Goal: Task Accomplishment & Management: Complete application form

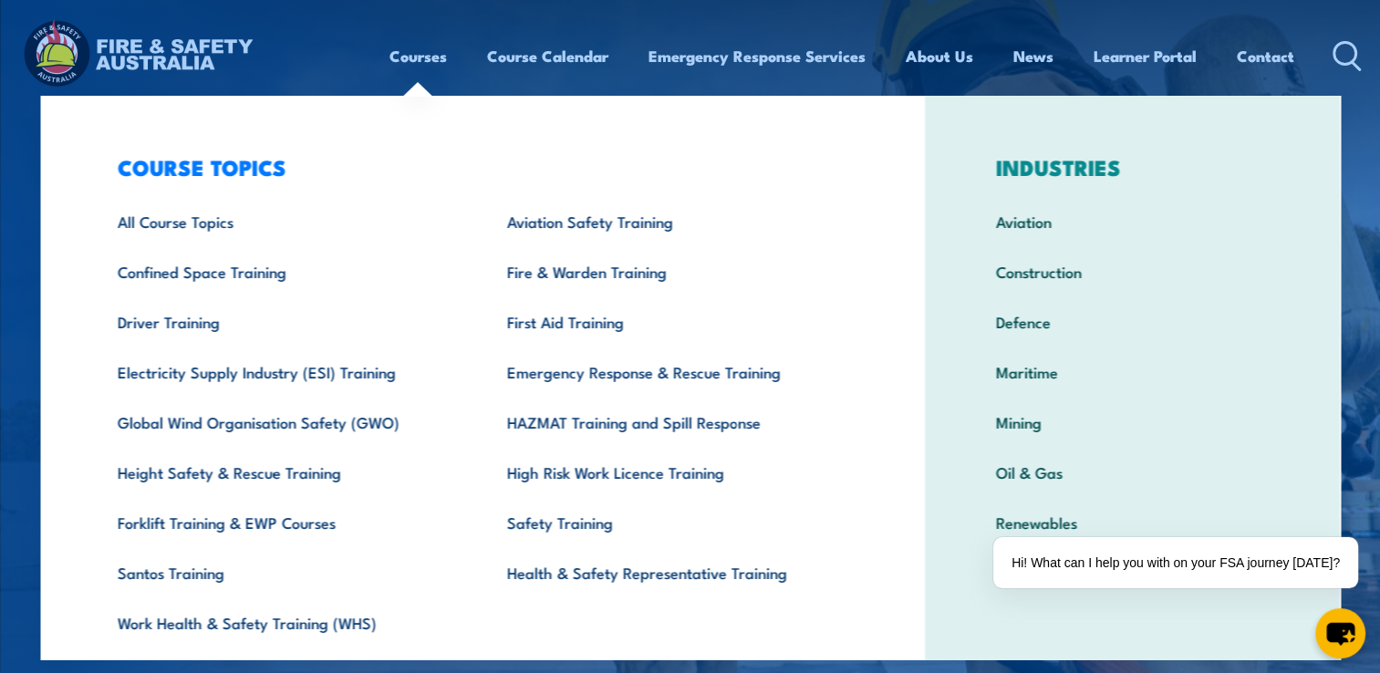
scroll to position [56, 0]
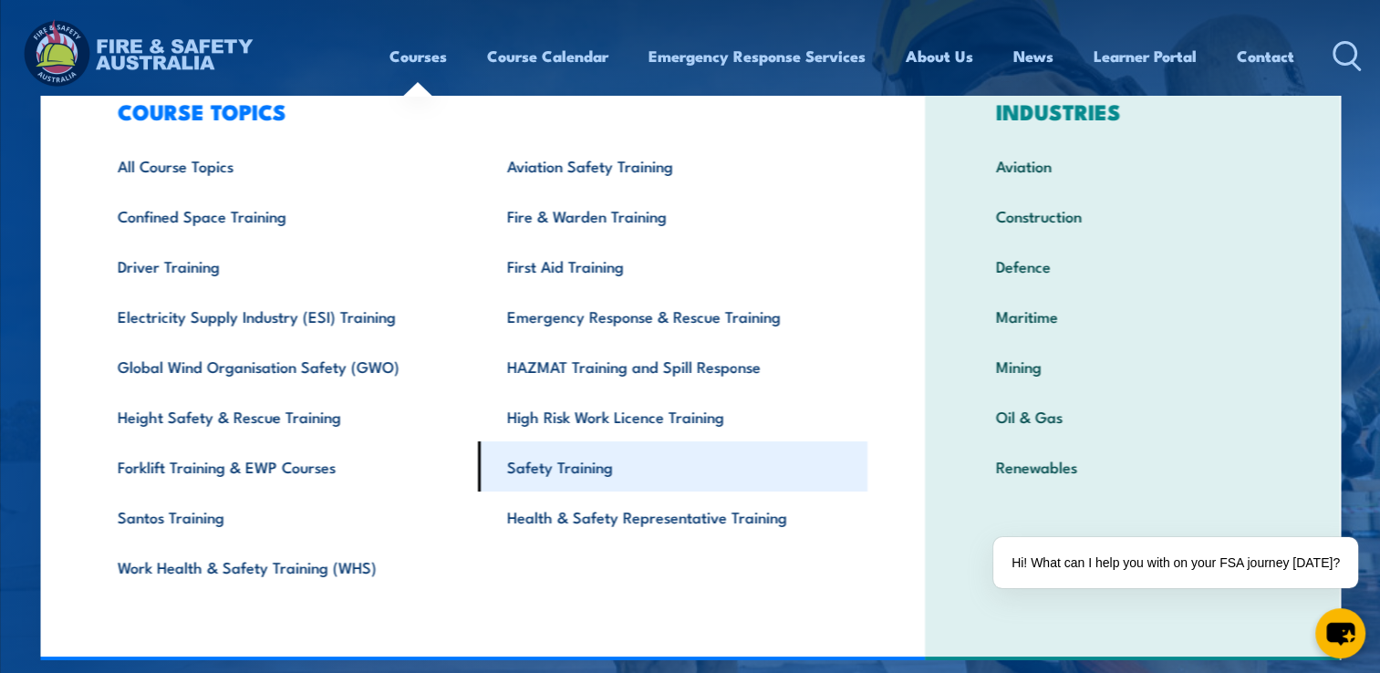
click at [581, 460] on link "Safety Training" at bounding box center [672, 466] width 389 height 50
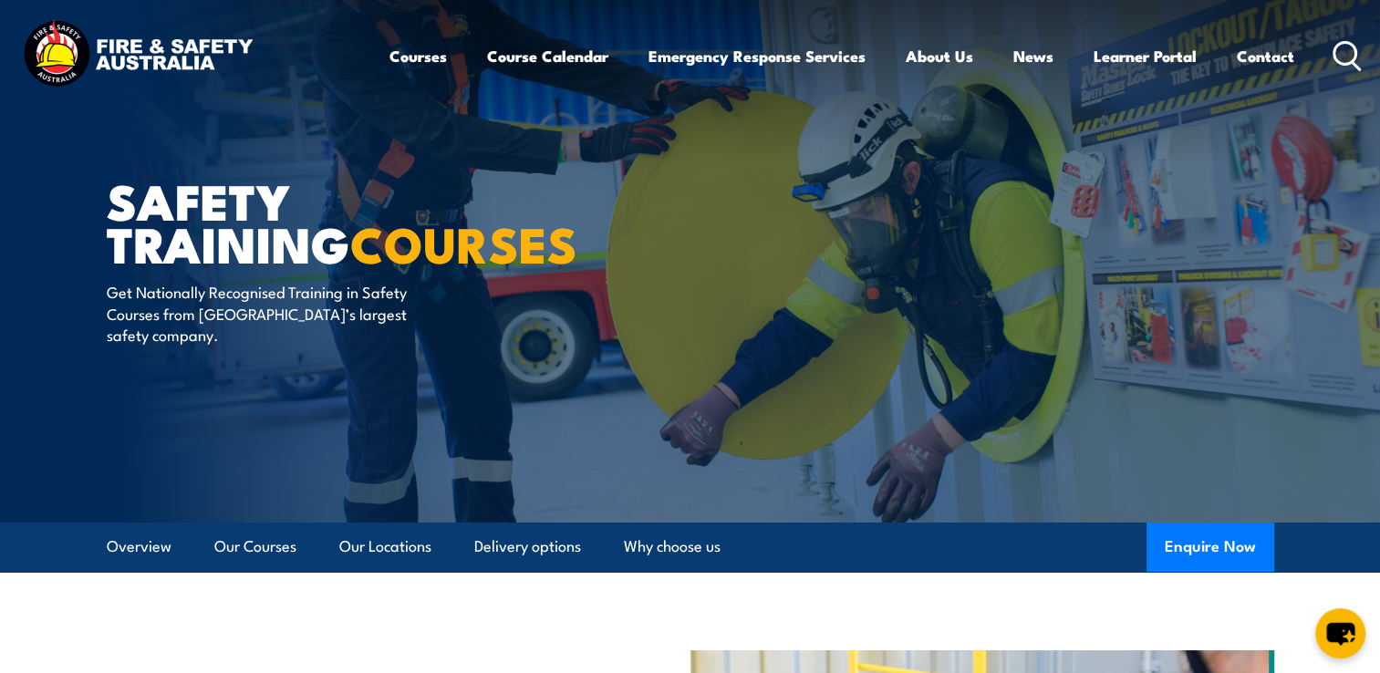
click at [1343, 53] on icon at bounding box center [1346, 56] width 29 height 30
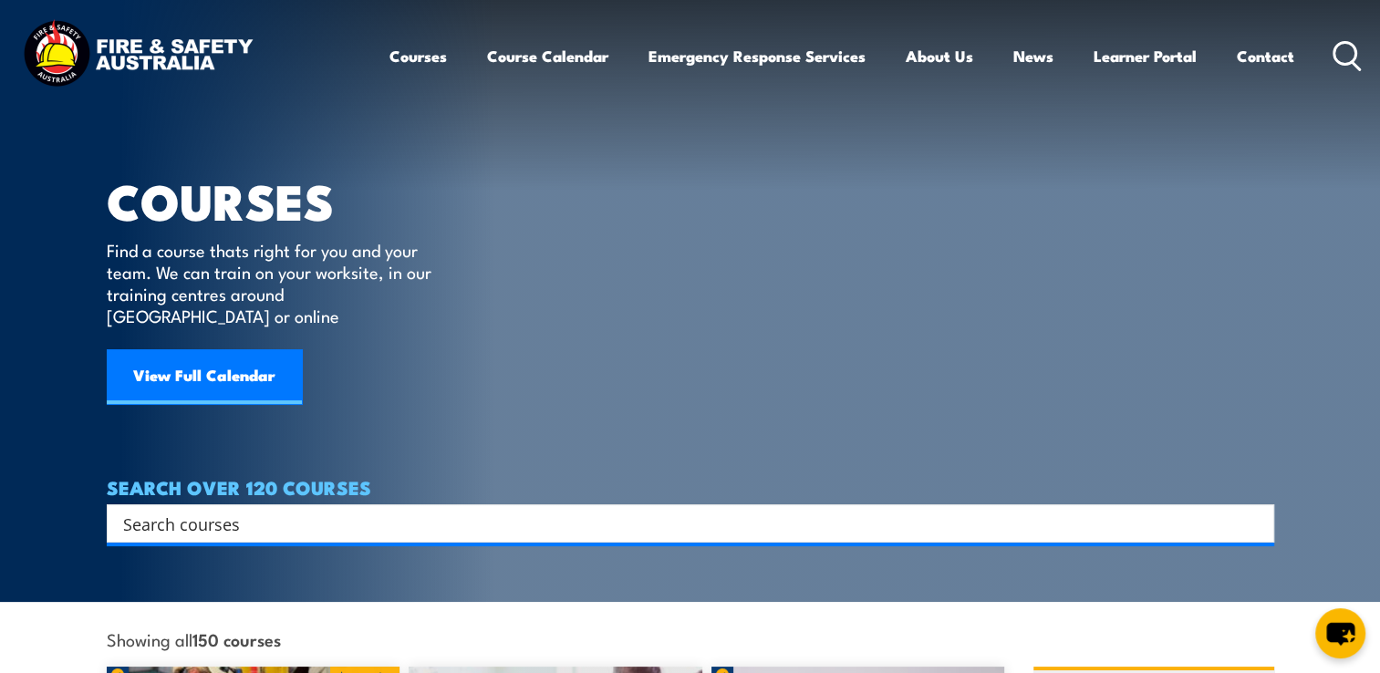
click at [479, 510] on input "Search input" at bounding box center [678, 523] width 1111 height 27
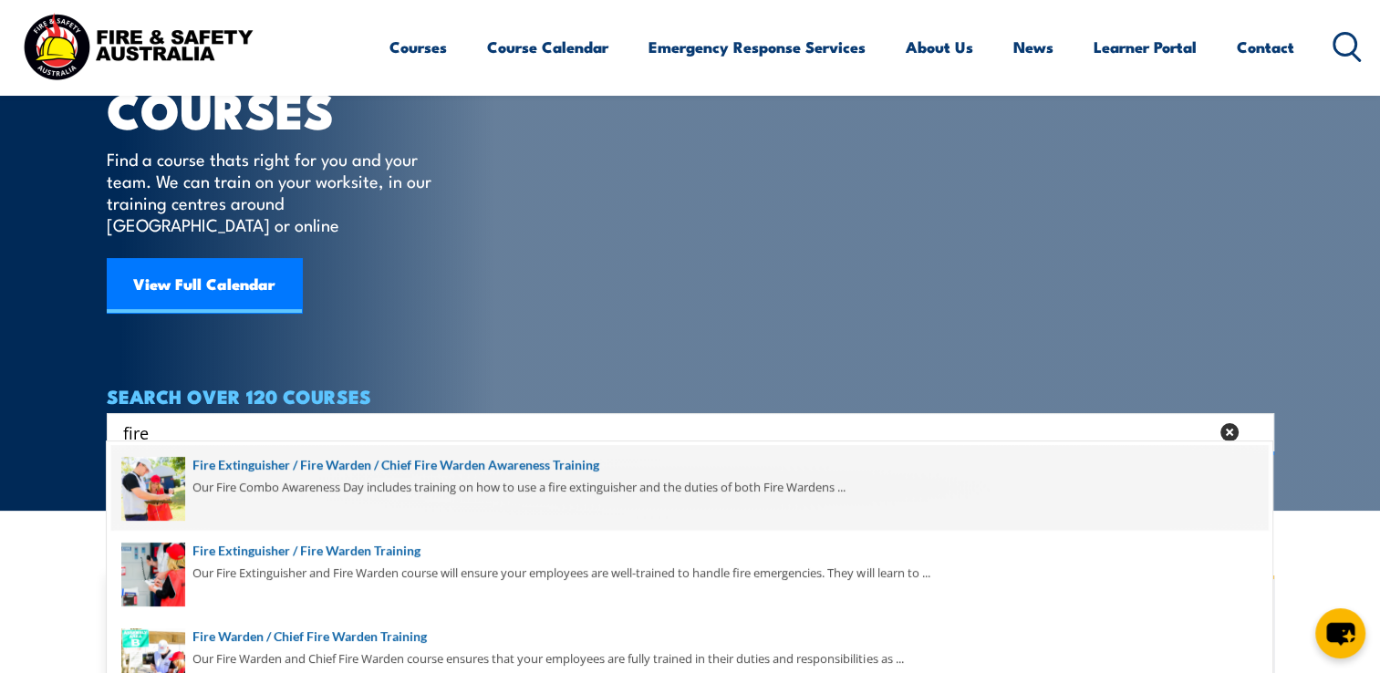
type input "fire"
click at [485, 460] on span at bounding box center [689, 488] width 1156 height 86
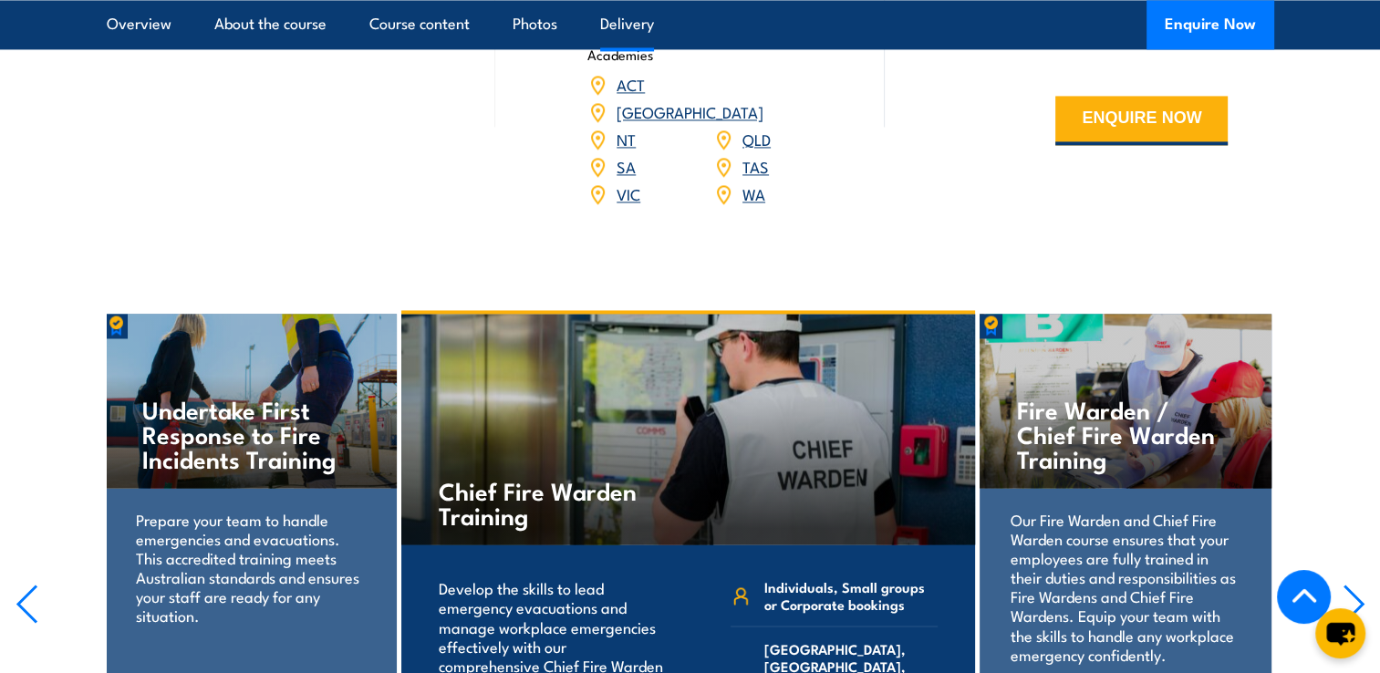
scroll to position [2918, 0]
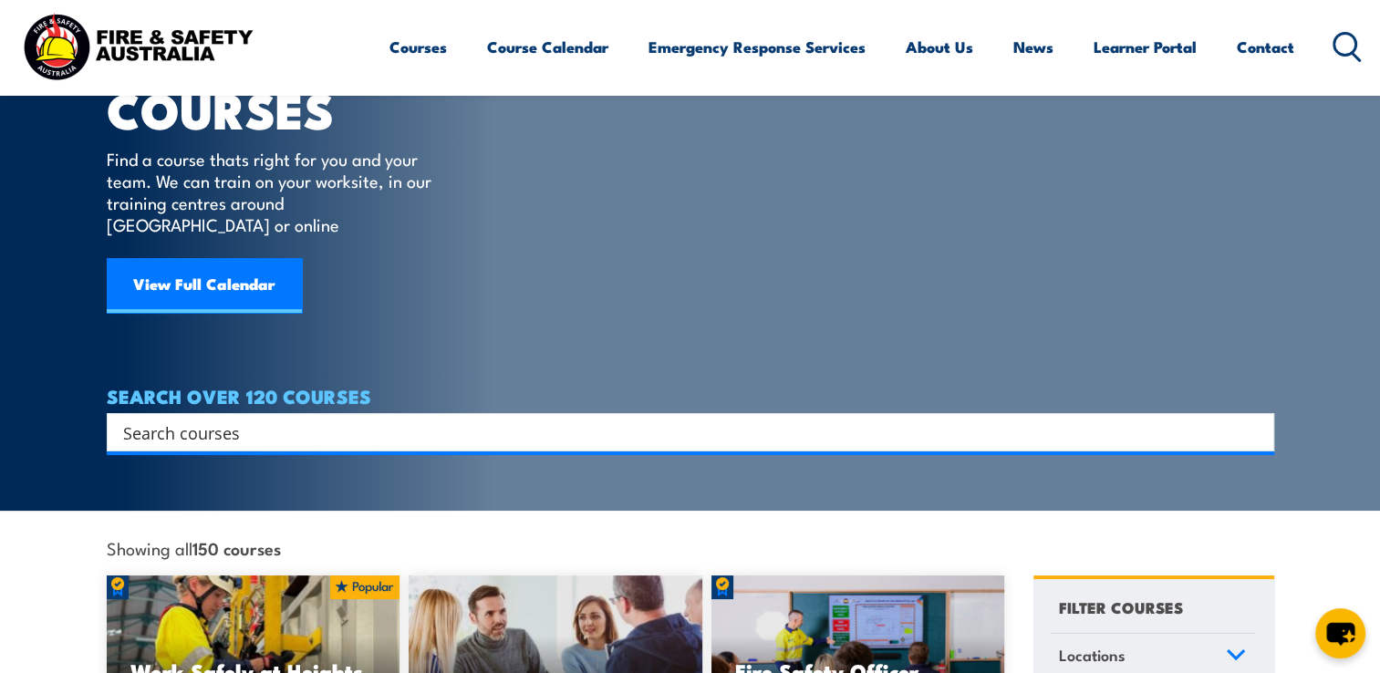
click at [336, 419] on input "Search input" at bounding box center [678, 432] width 1111 height 27
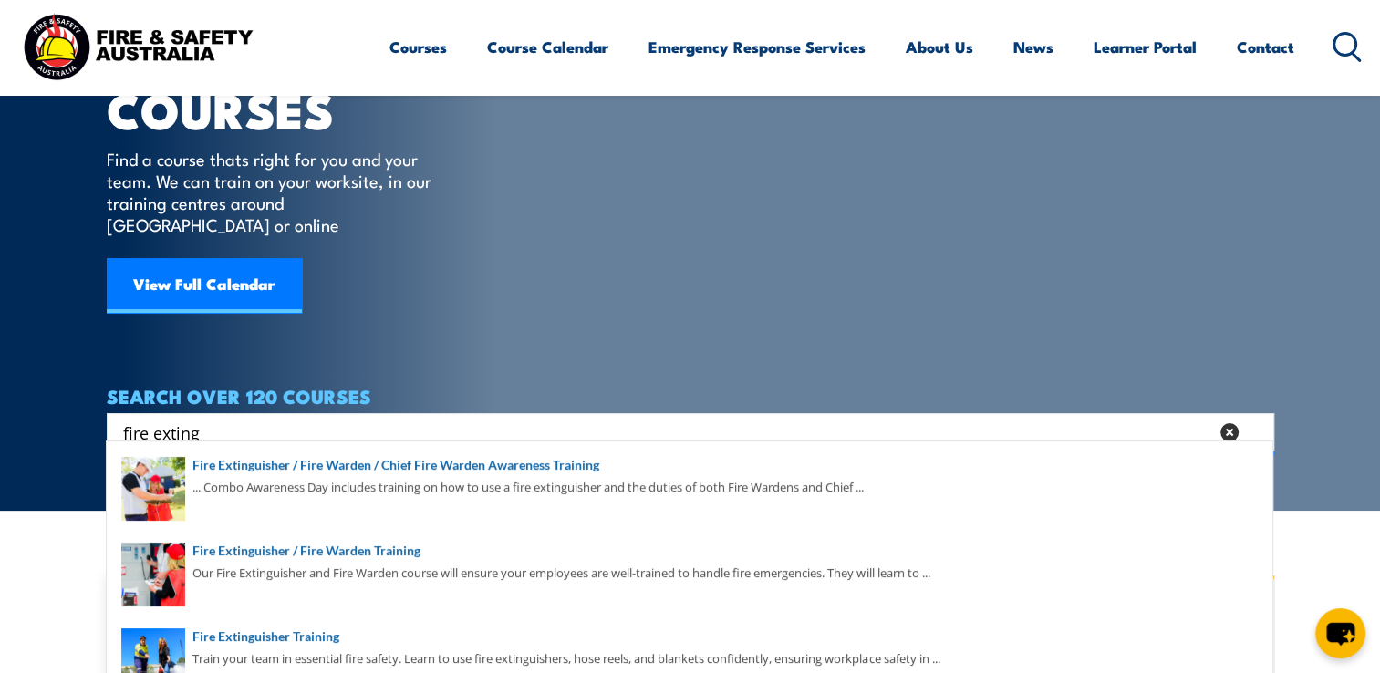
scroll to position [274, 0]
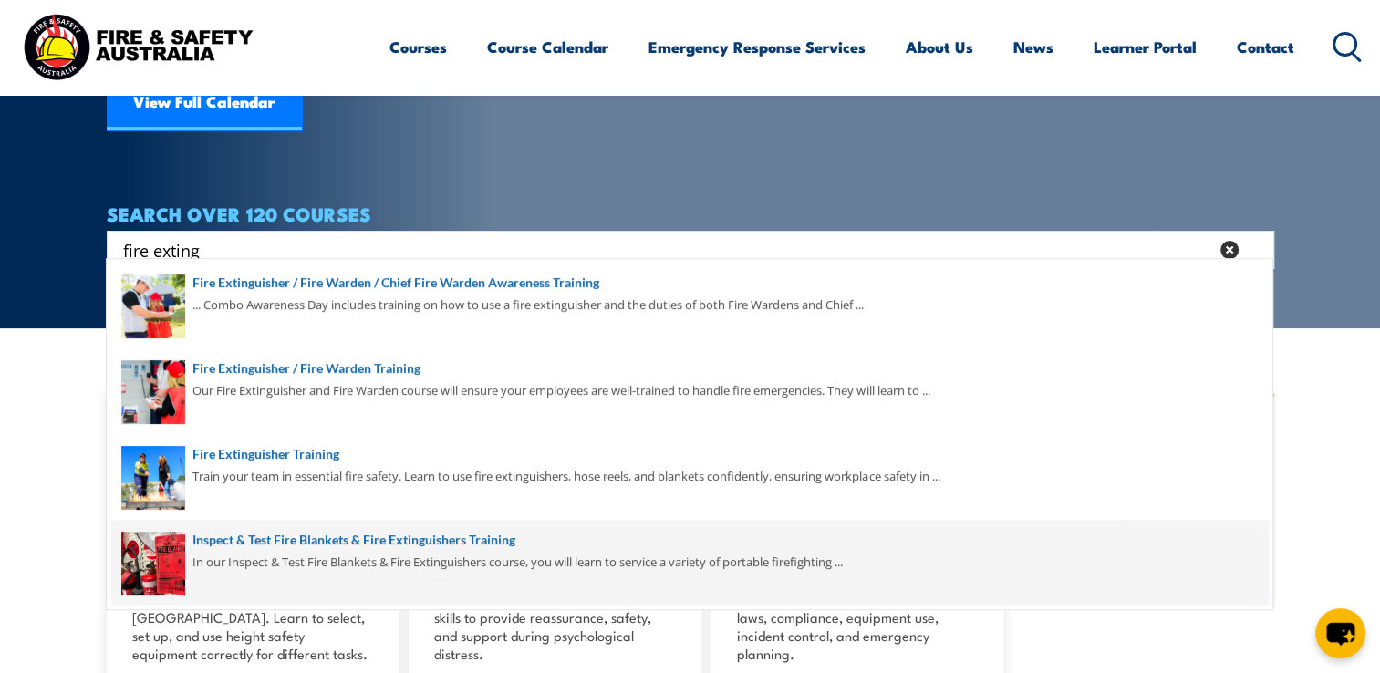
type input "fire exting"
click at [298, 541] on span at bounding box center [689, 563] width 1156 height 86
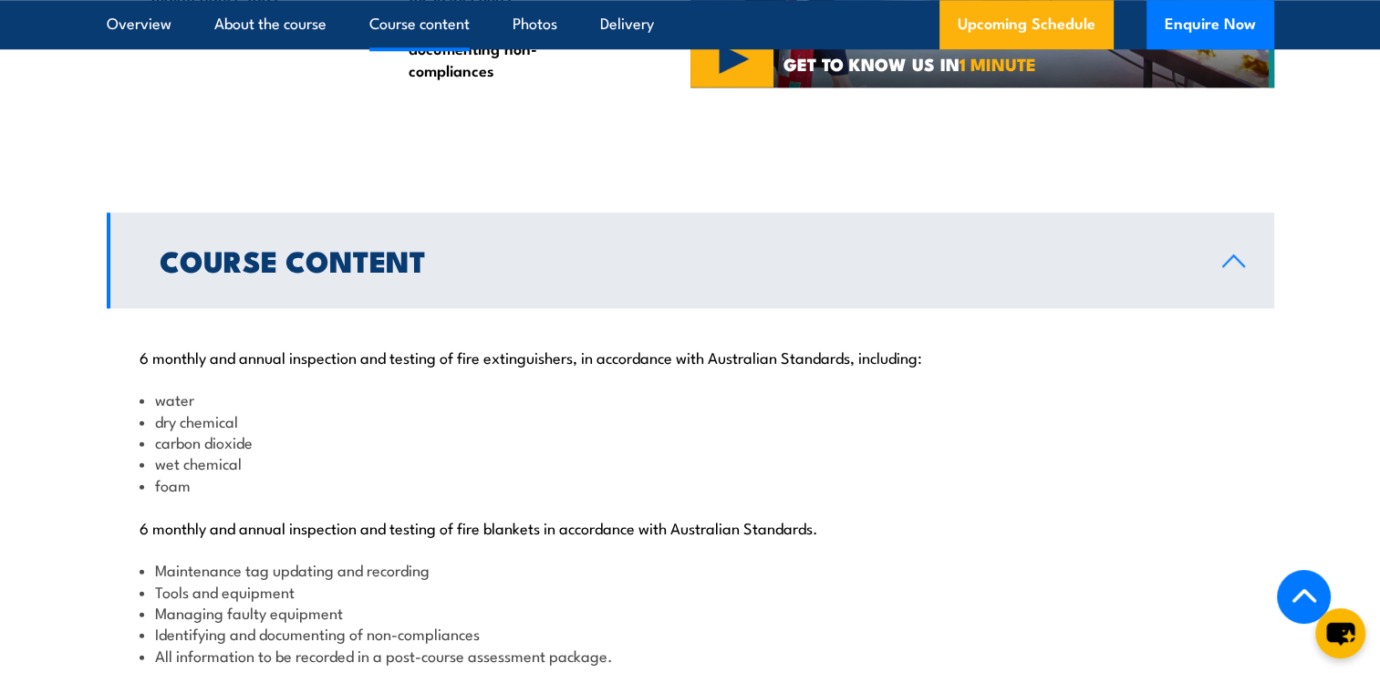
scroll to position [1733, 0]
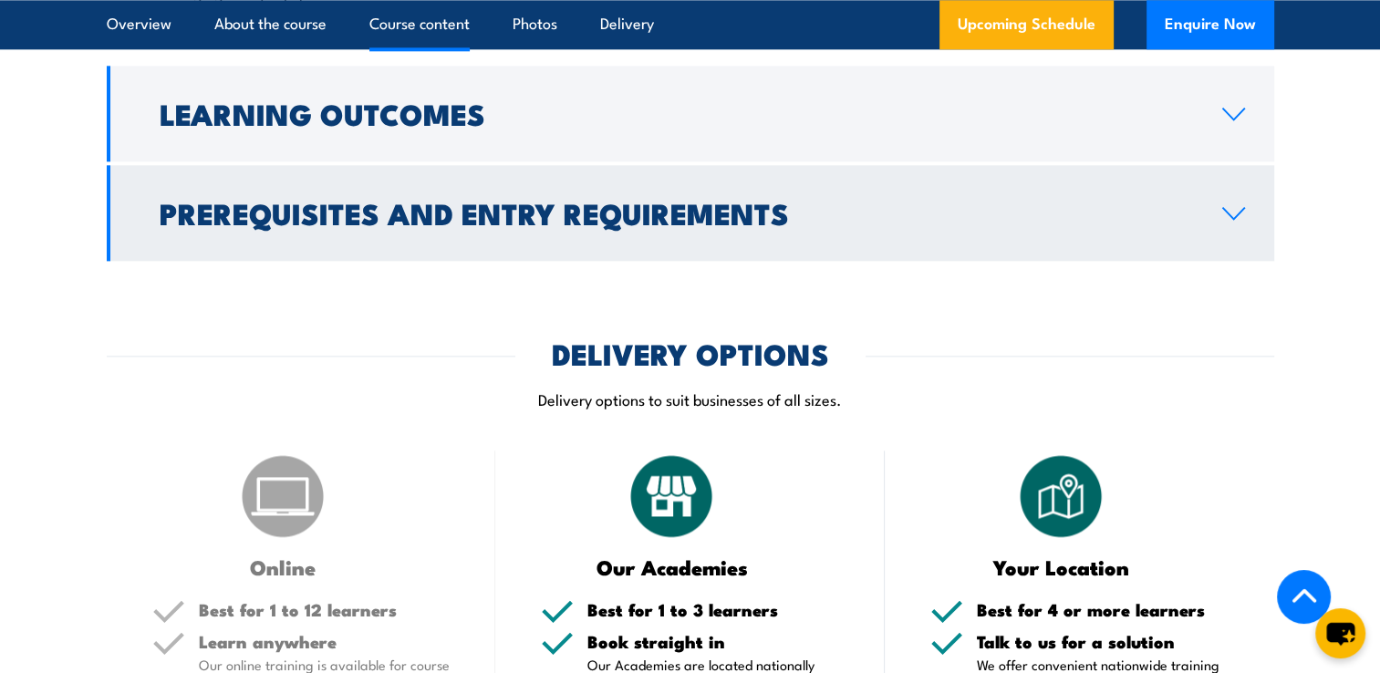
click at [652, 225] on h2 "Prerequisites and Entry Requirements" at bounding box center [676, 213] width 1033 height 26
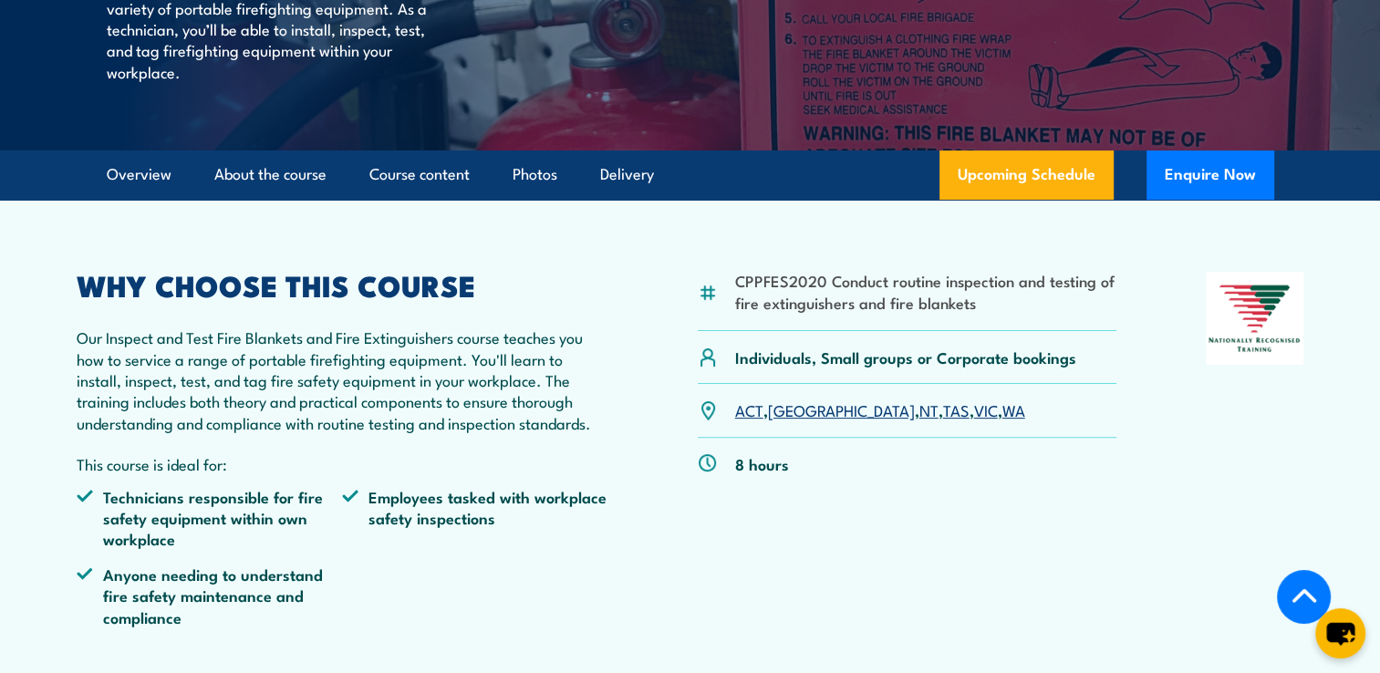
scroll to position [343, 0]
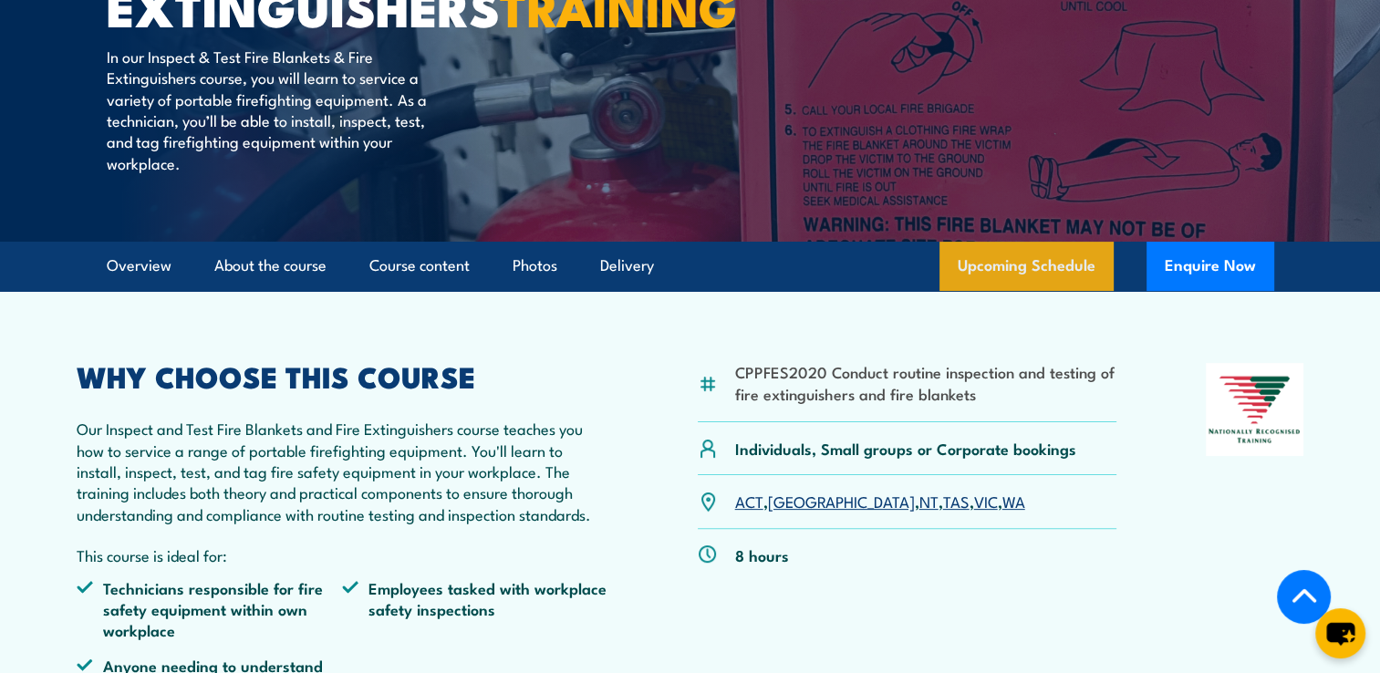
click at [1051, 291] on link "Upcoming Schedule" at bounding box center [1026, 266] width 174 height 49
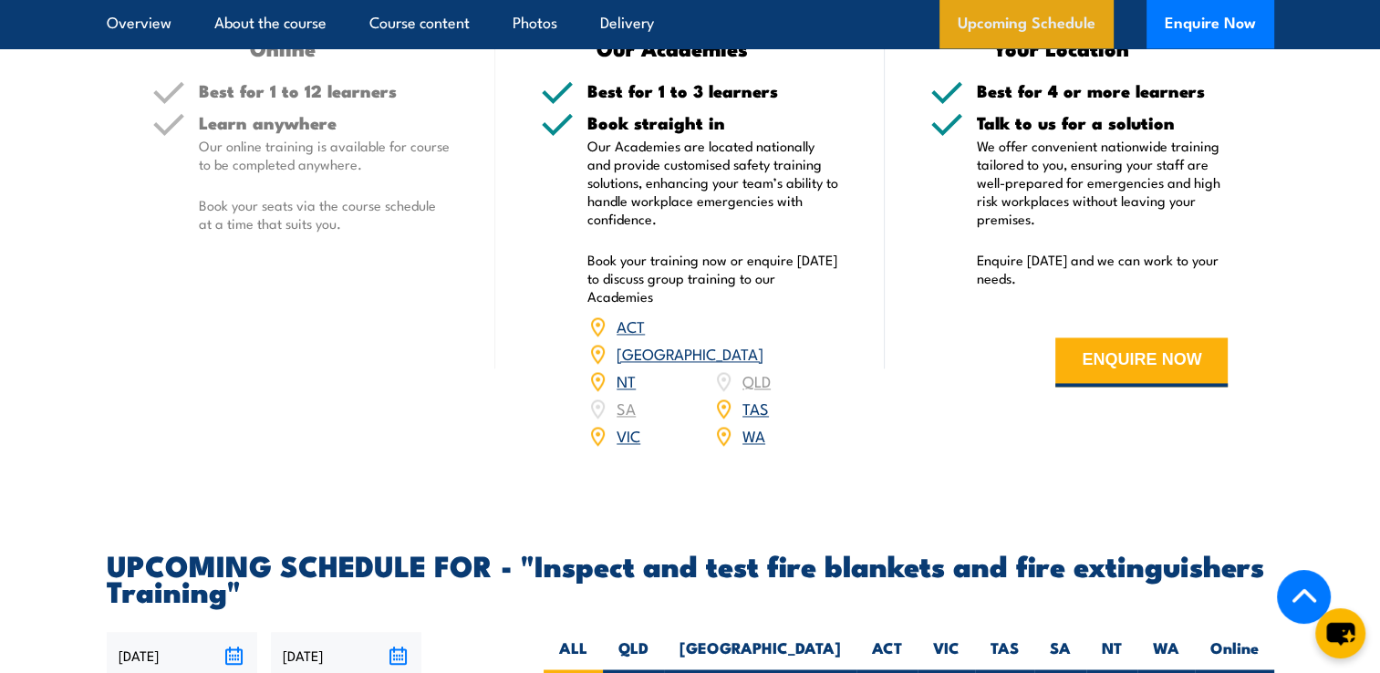
scroll to position [3290, 0]
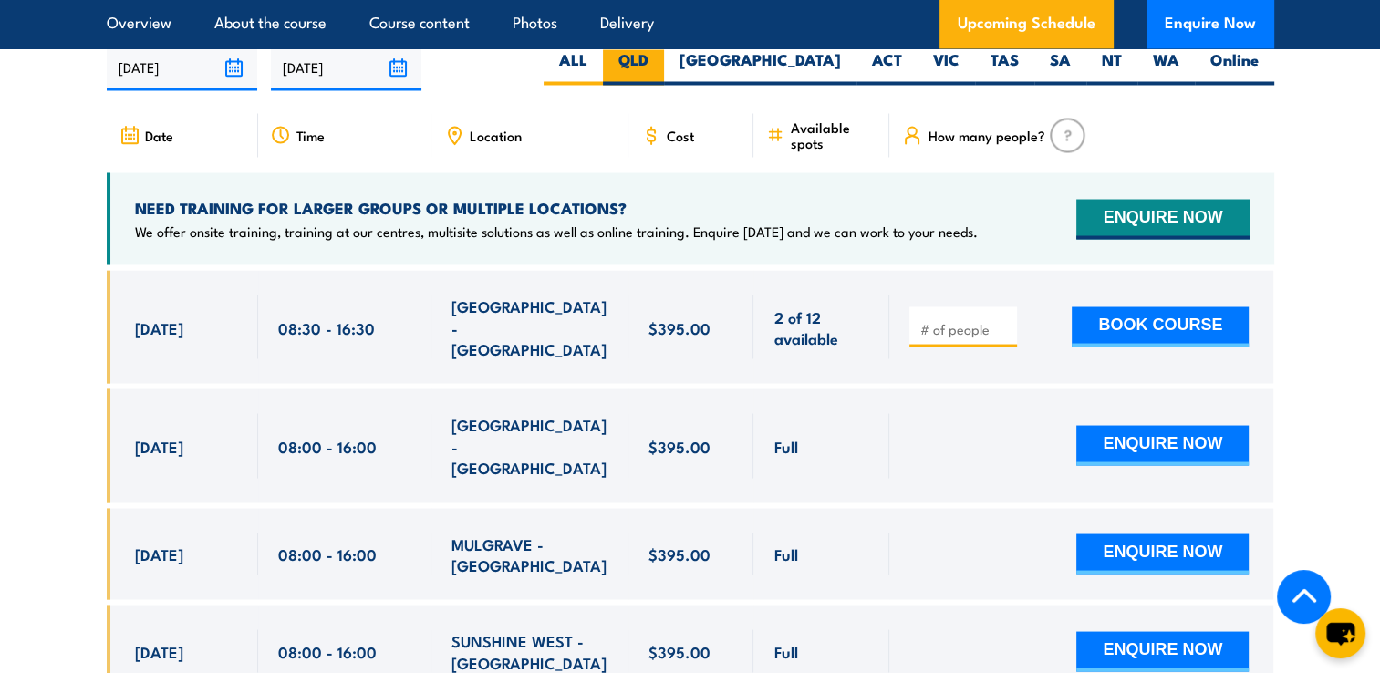
click at [664, 85] on label "QLD" at bounding box center [633, 67] width 61 height 36
click at [660, 61] on input "QLD" at bounding box center [654, 55] width 12 height 12
radio input "true"
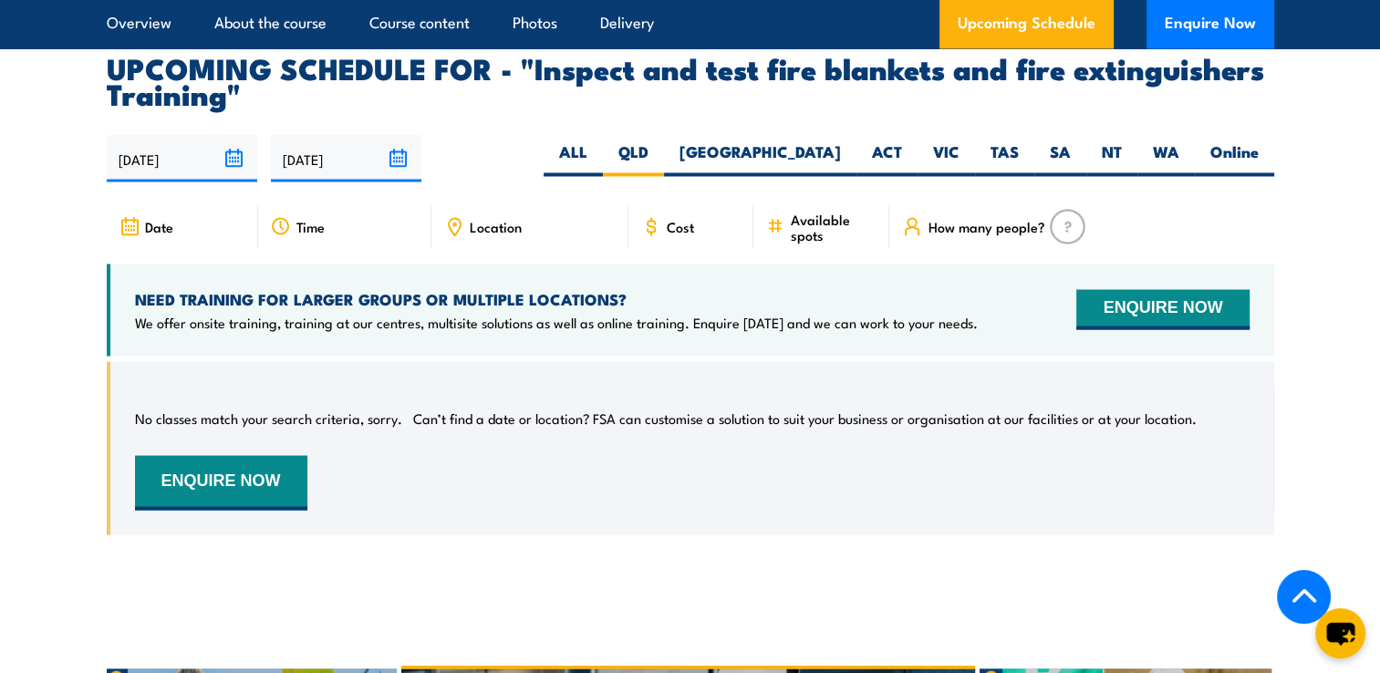
scroll to position [3295, 0]
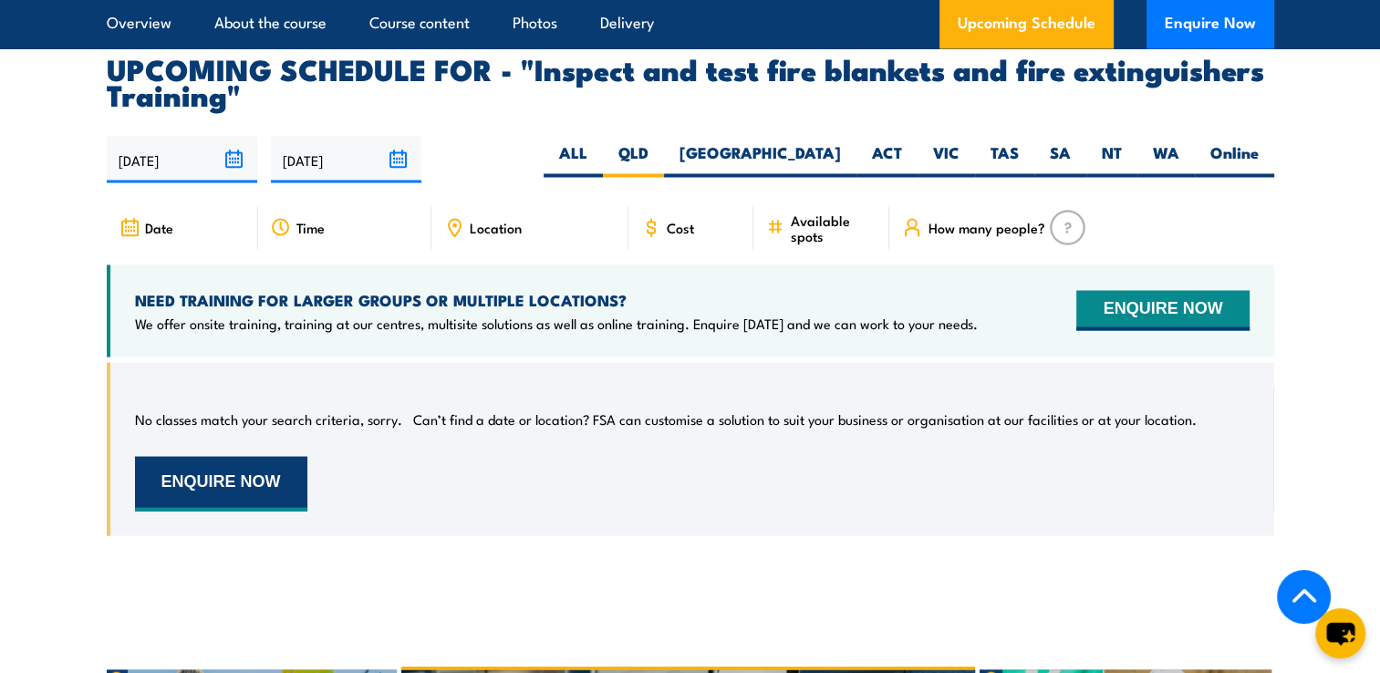
click at [248, 511] on button "ENQUIRE NOW" at bounding box center [221, 483] width 172 height 55
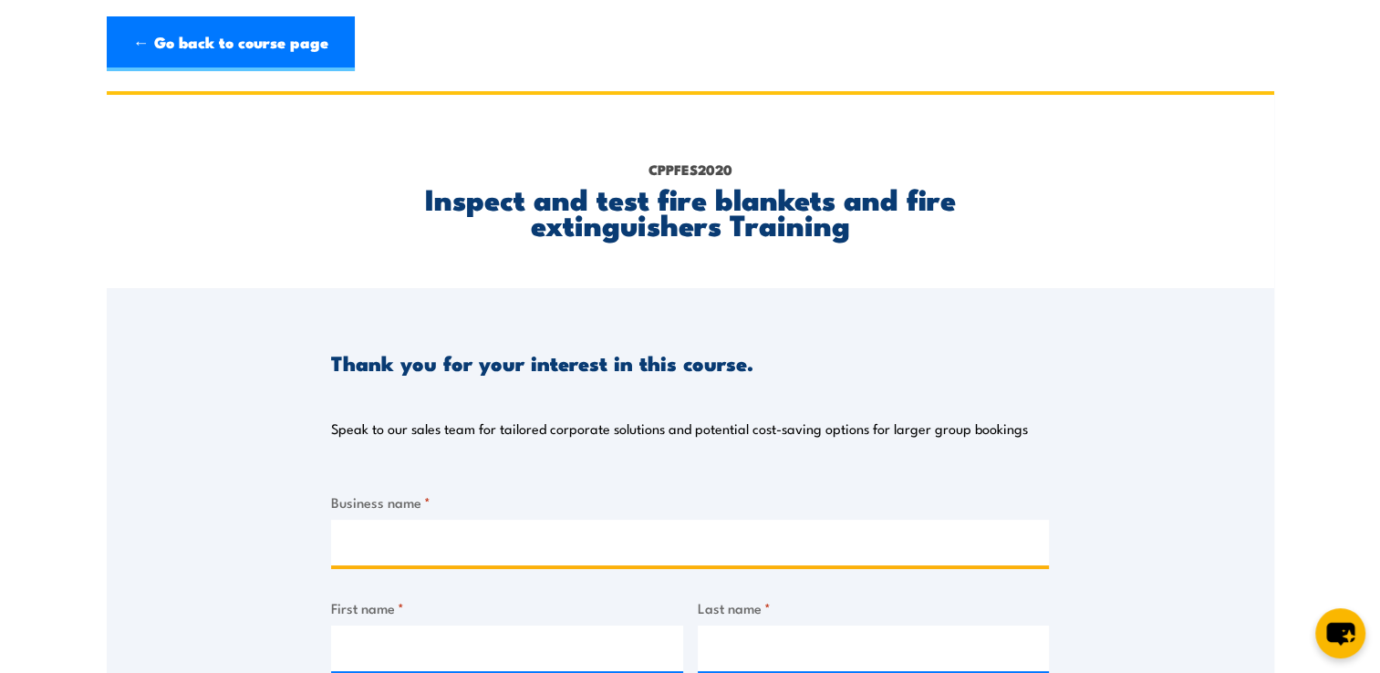
click at [445, 542] on input "Business name *" at bounding box center [690, 543] width 718 height 46
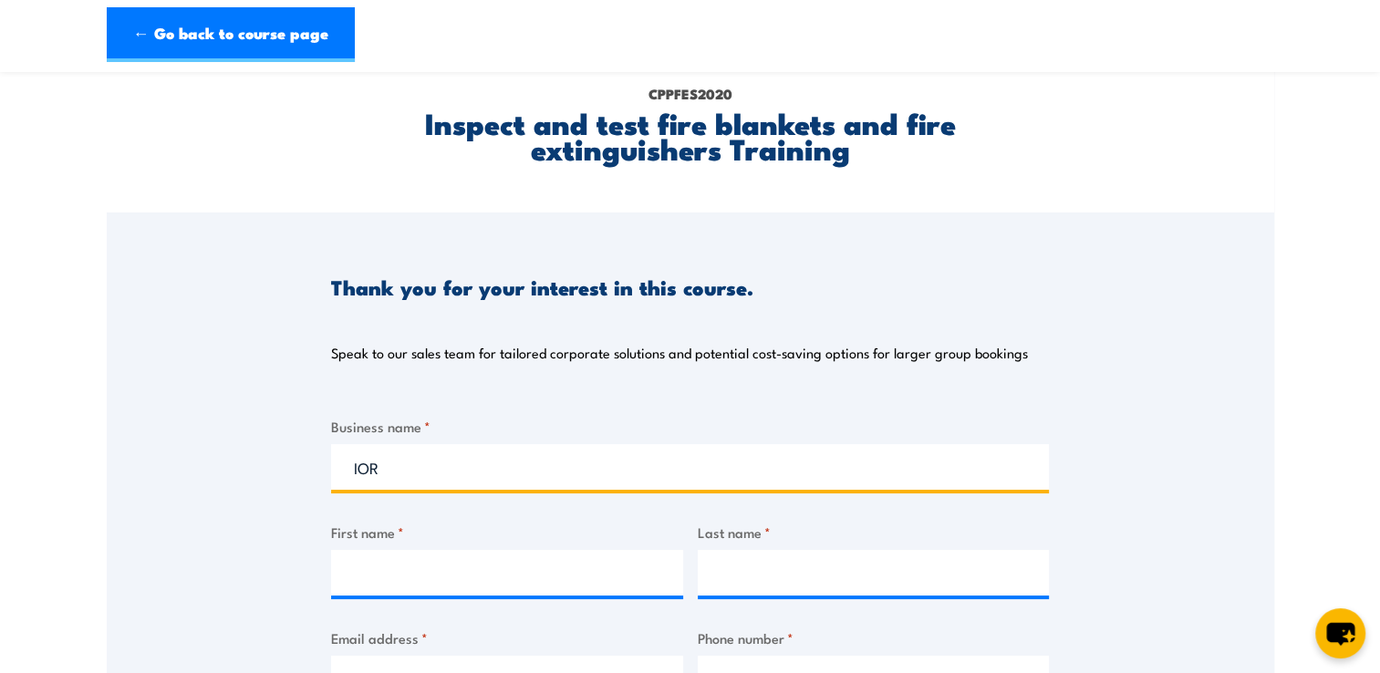
scroll to position [182, 0]
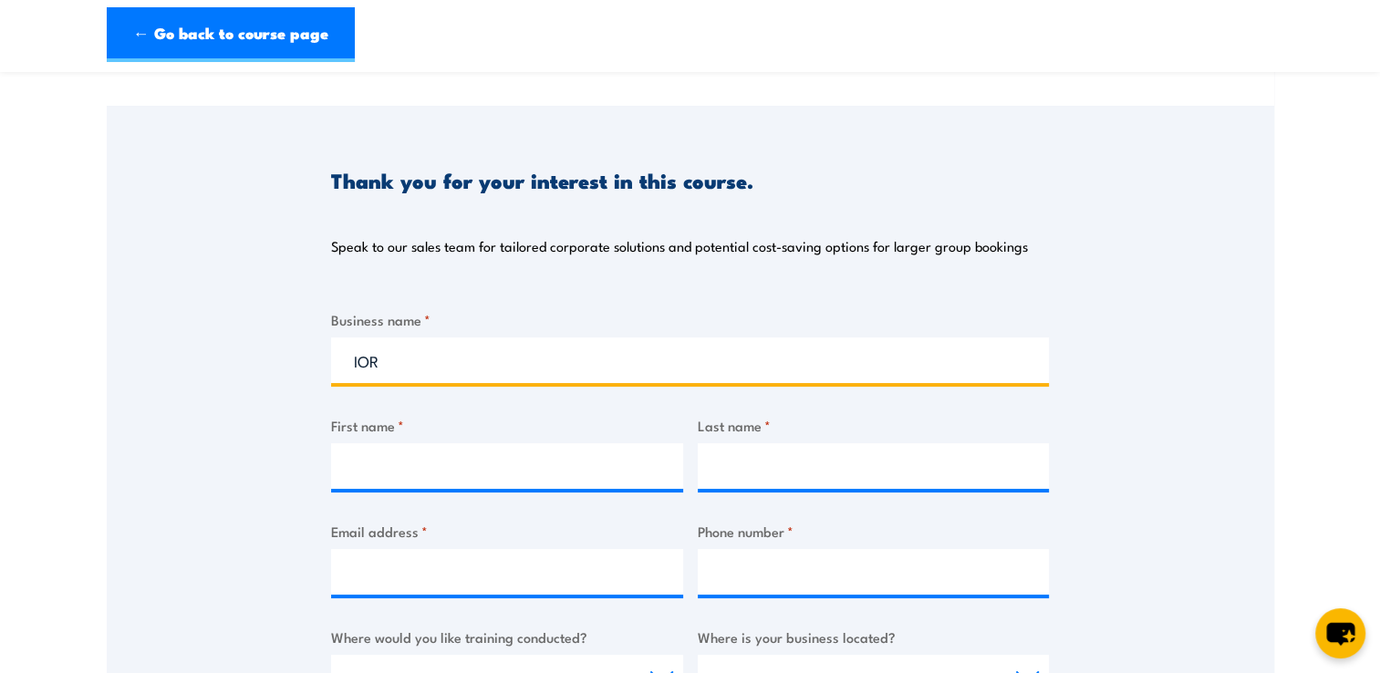
type input "IOR"
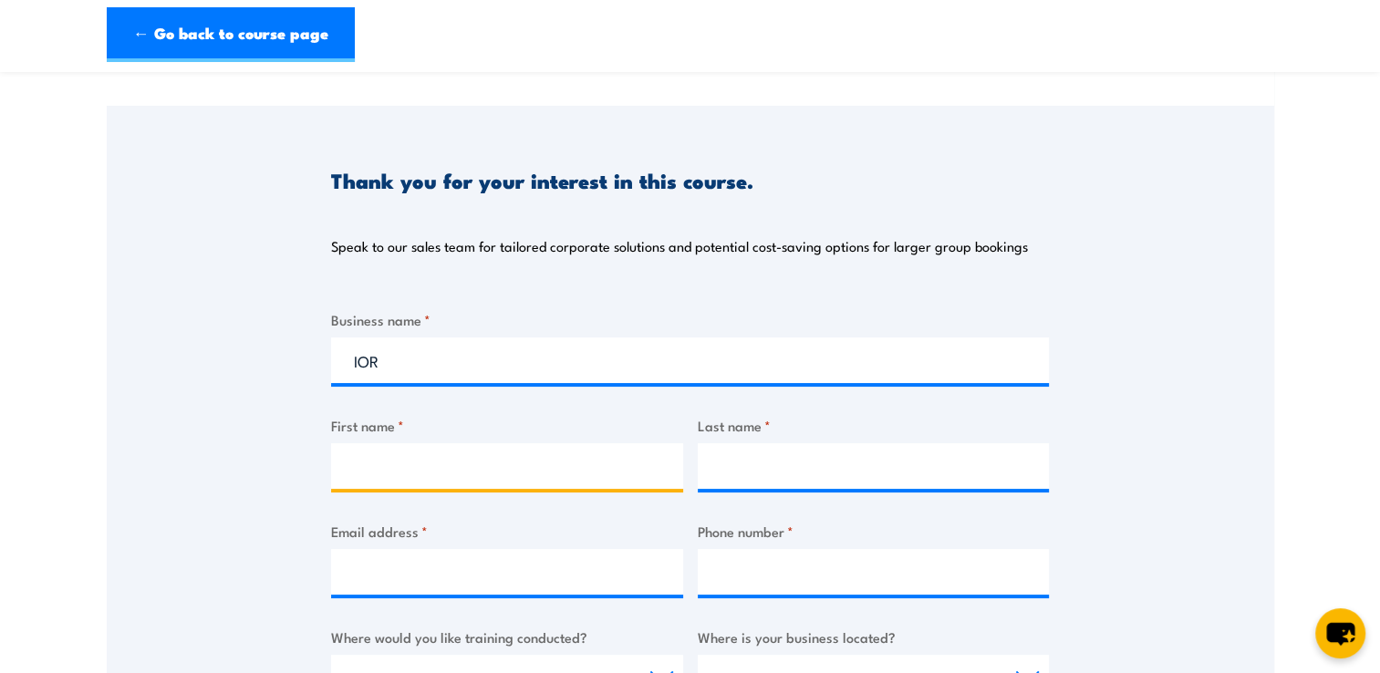
click at [431, 484] on input "First name *" at bounding box center [507, 466] width 352 height 46
type input "Phoebe"
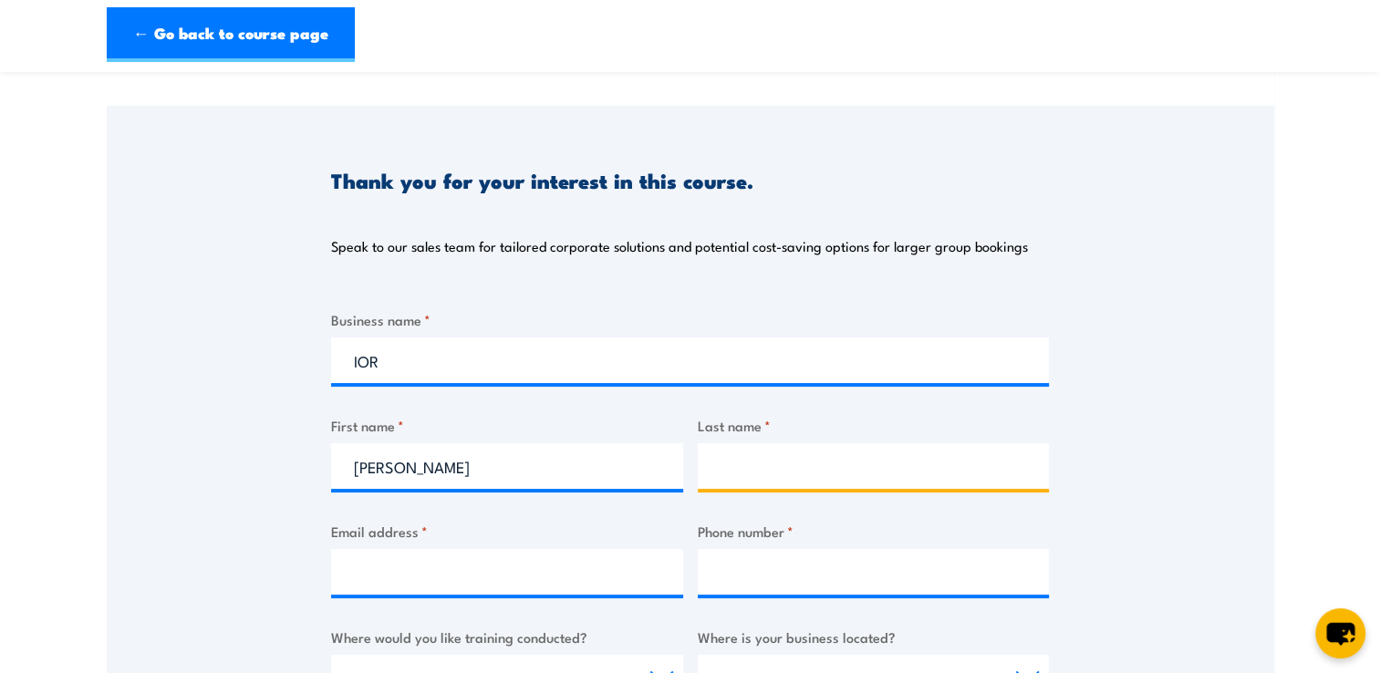
type input "Haack"
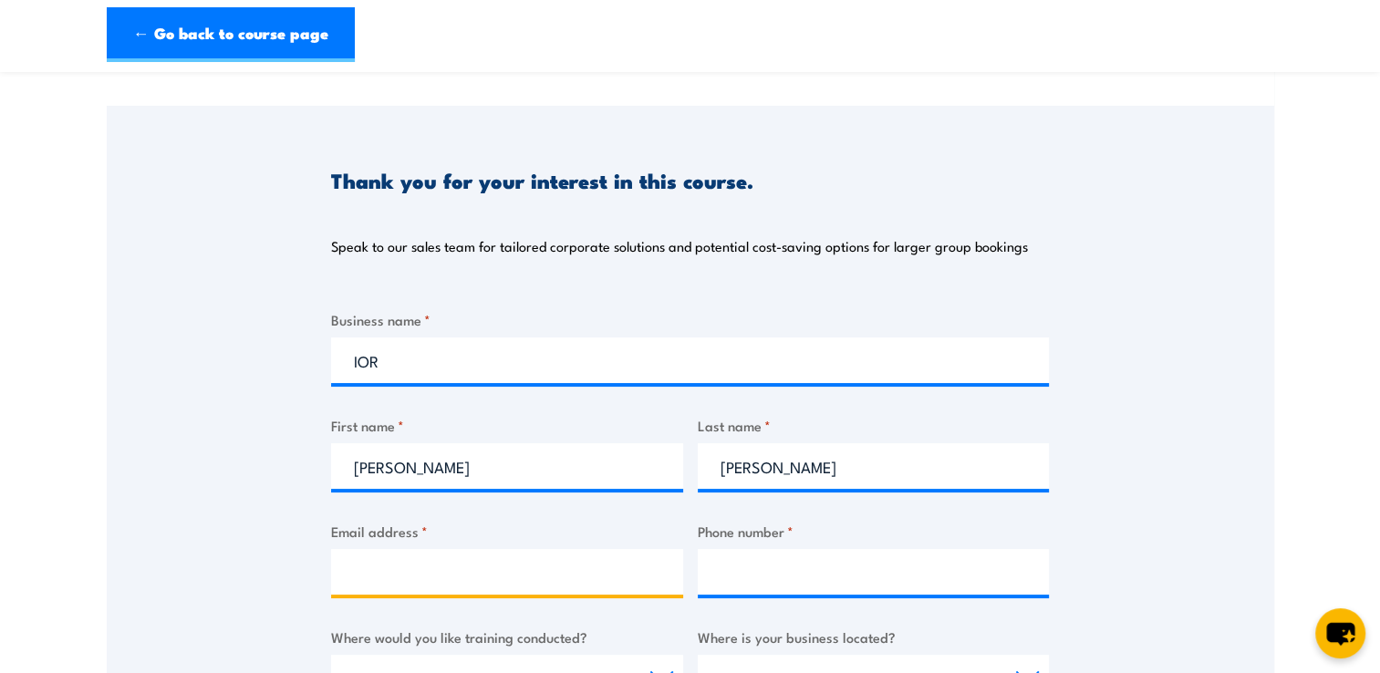
type input "phoebe.haack@ior.com.au"
type input "0424963478"
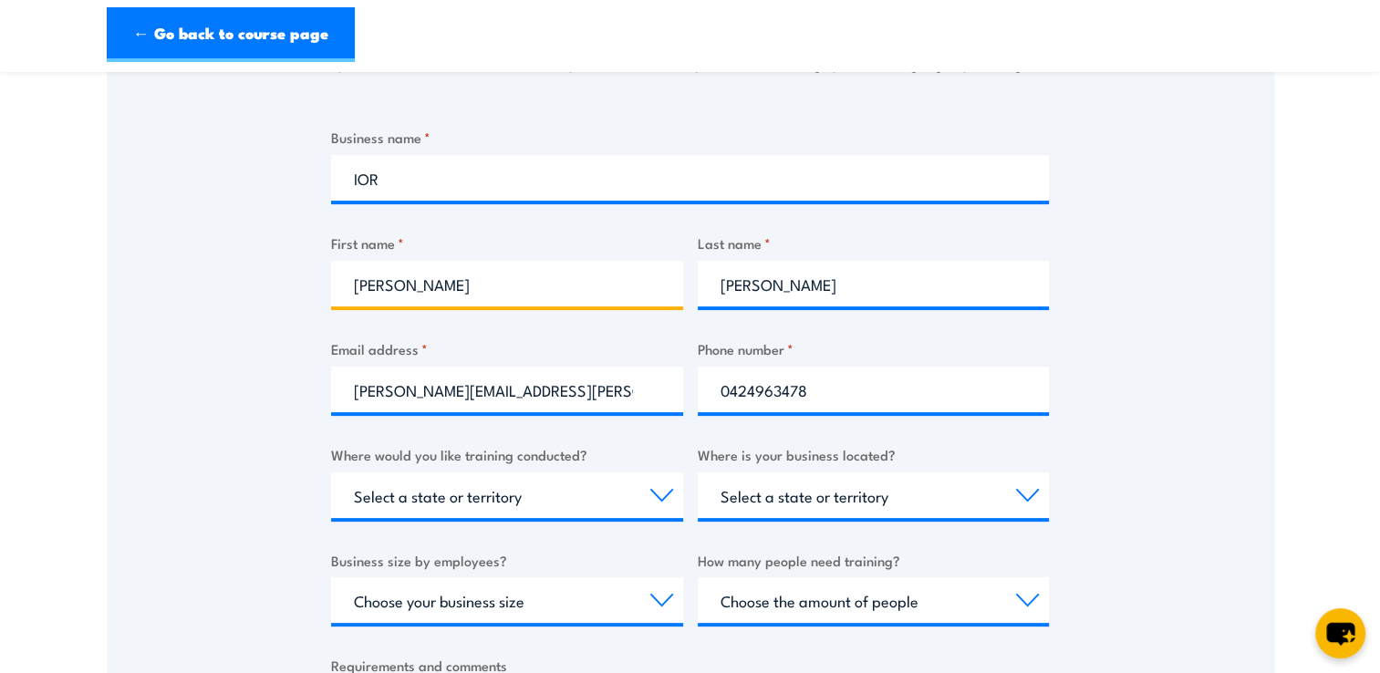
scroll to position [456, 0]
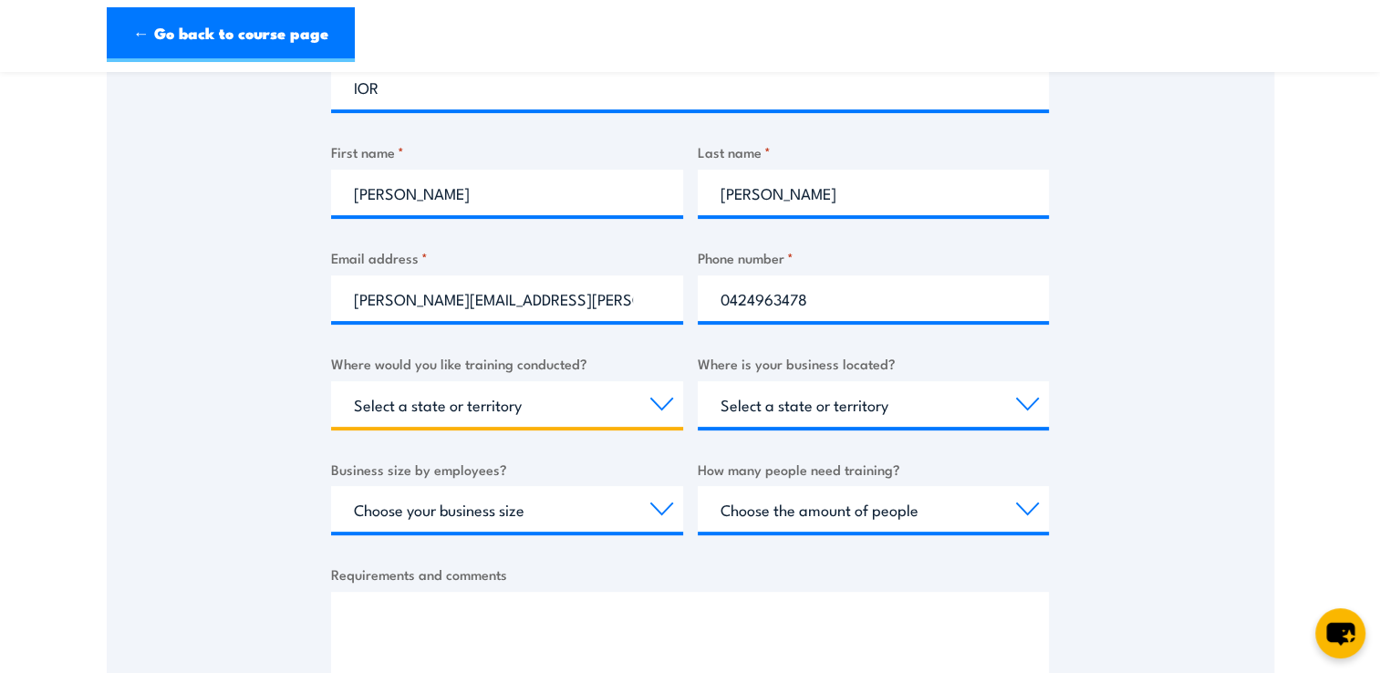
click at [598, 398] on select "Select a state or territory Nationally - multiple locations QLD NSW VIC SA ACT …" at bounding box center [507, 404] width 352 height 46
select select "QLD"
click at [331, 381] on select "Select a state or territory Nationally - multiple locations QLD NSW VIC SA ACT …" at bounding box center [507, 404] width 352 height 46
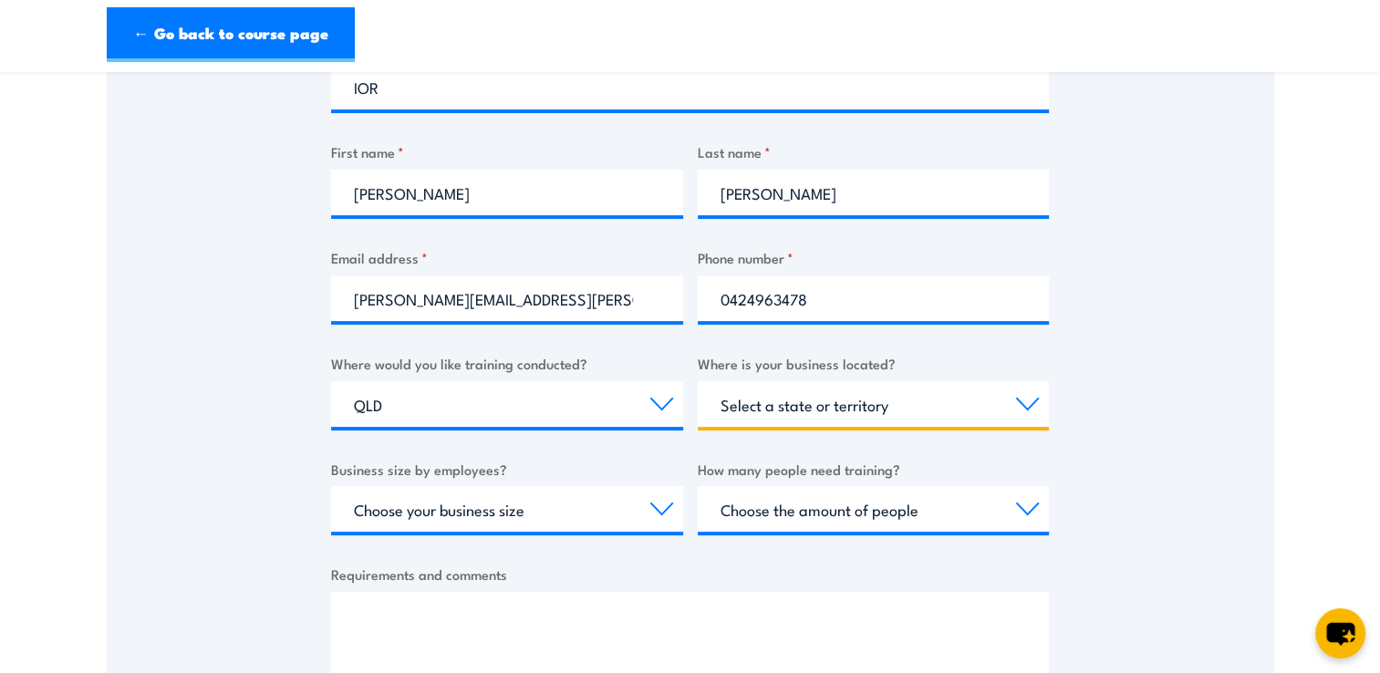
click at [817, 402] on select "Select a state or territory QLD NSW VIC SA ACT WA TAS NT" at bounding box center [874, 404] width 352 height 46
select select "QLD"
click at [698, 381] on select "Select a state or territory QLD NSW VIC SA ACT WA TAS NT" at bounding box center [874, 404] width 352 height 46
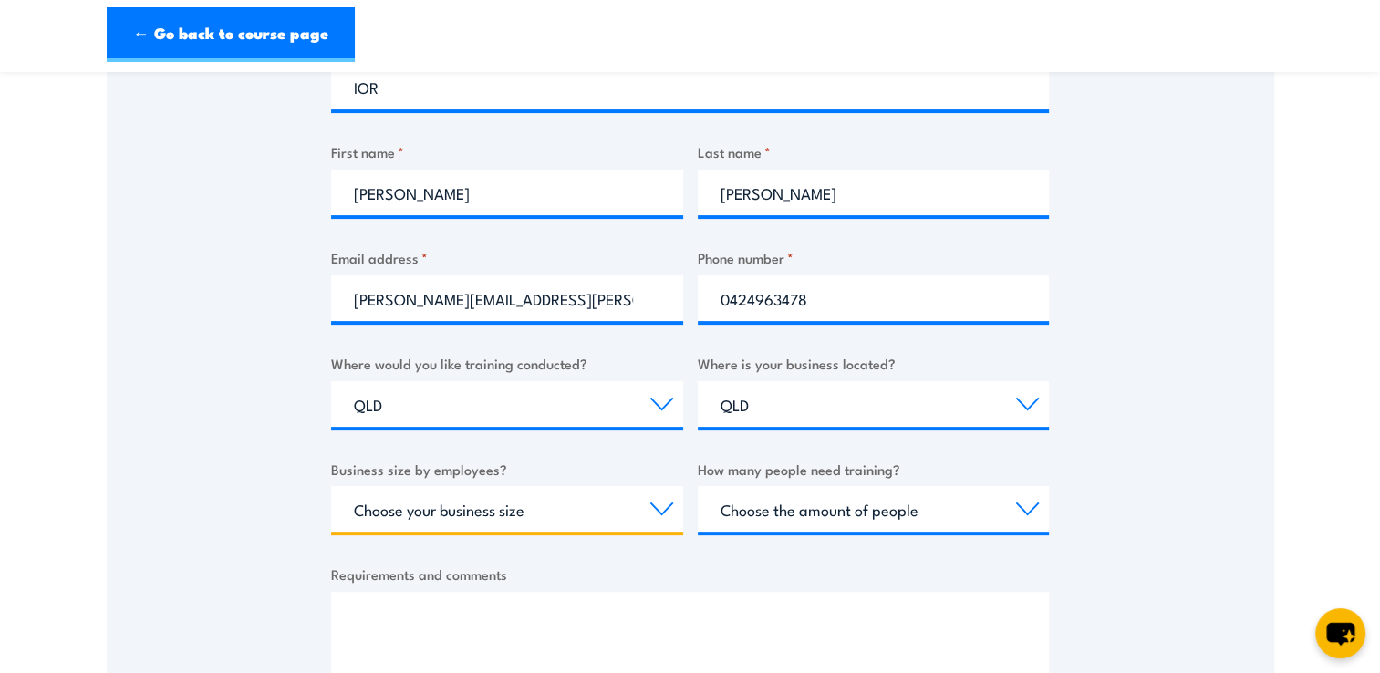
click at [499, 530] on select "Choose your business size 1 to 19 20 to 199 200+" at bounding box center [507, 509] width 352 height 46
select select "200+"
click at [331, 486] on select "Choose your business size 1 to 19 20 to 199 200+" at bounding box center [507, 509] width 352 height 46
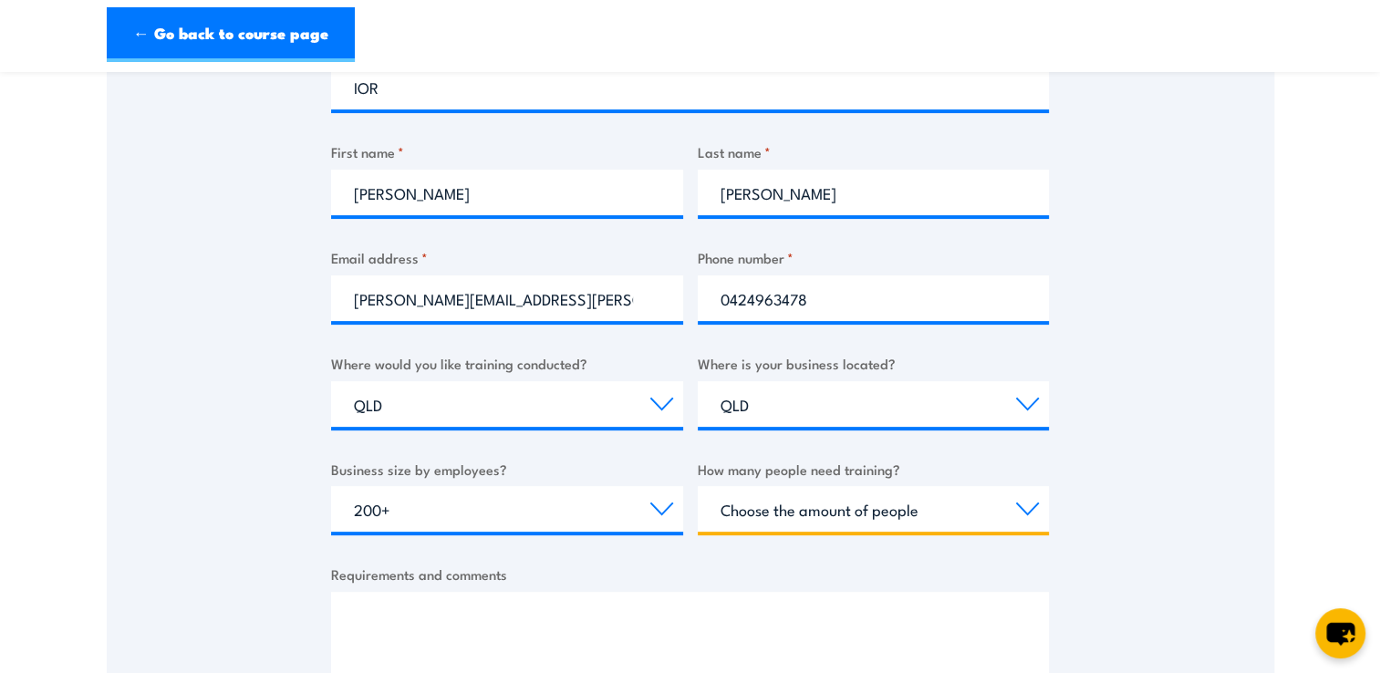
click at [916, 499] on select "Choose the amount of people 1 to 4 5 to 19 20+" at bounding box center [874, 509] width 352 height 46
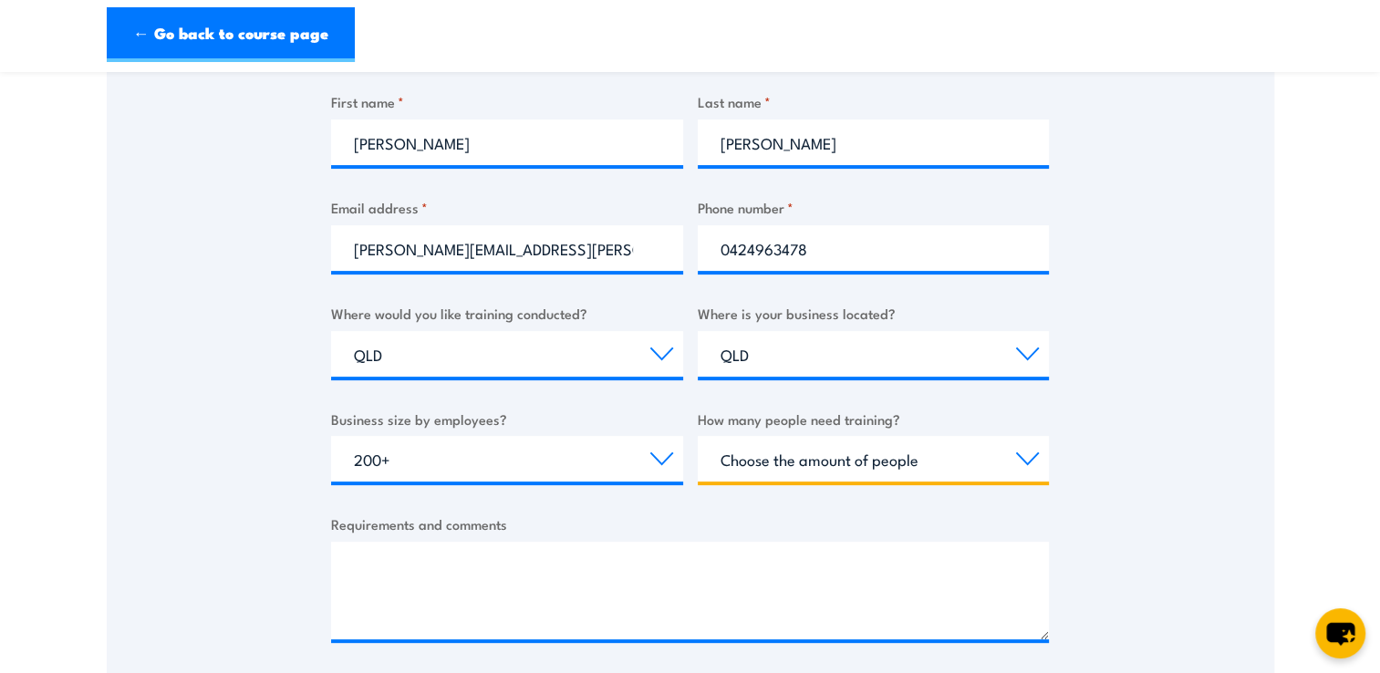
scroll to position [547, 0]
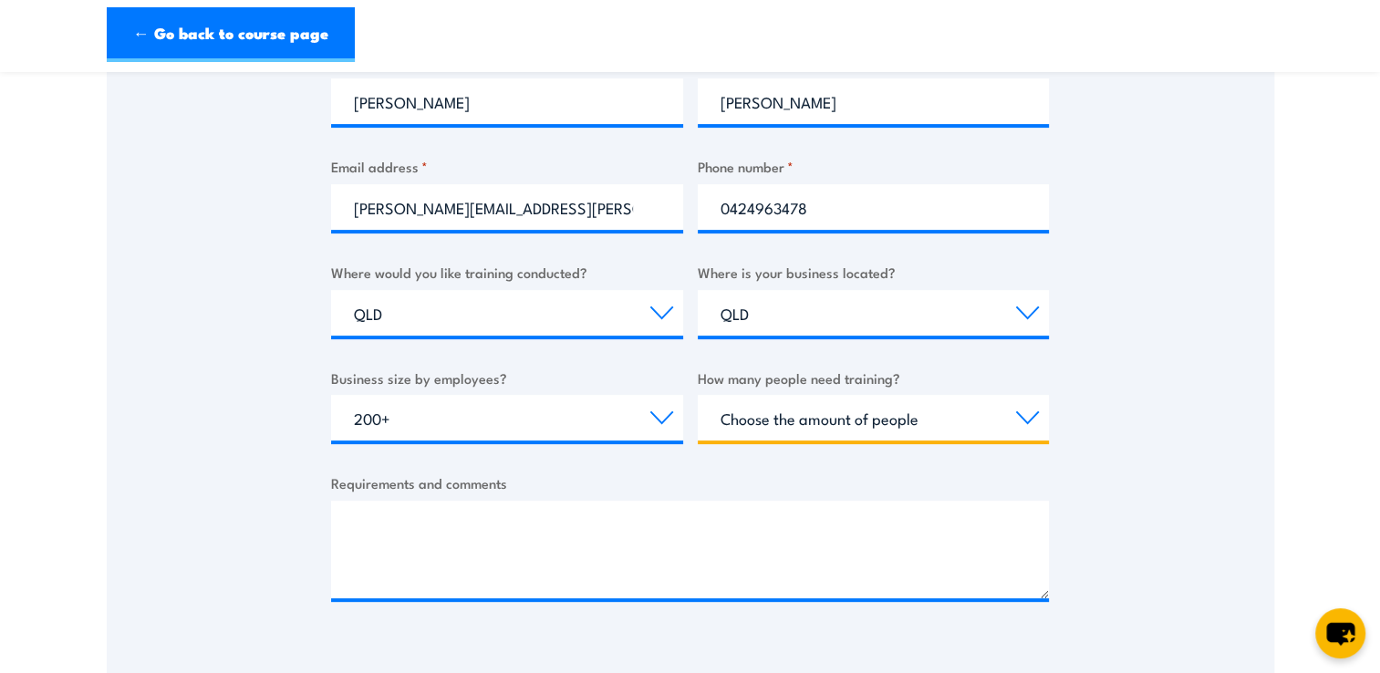
click at [927, 419] on select "Choose the amount of people 1 to 4 5 to 19 20+" at bounding box center [874, 418] width 352 height 46
select select "20+"
click at [698, 395] on select "Choose the amount of people 1 to 4 5 to 19 20+" at bounding box center [874, 418] width 352 height 46
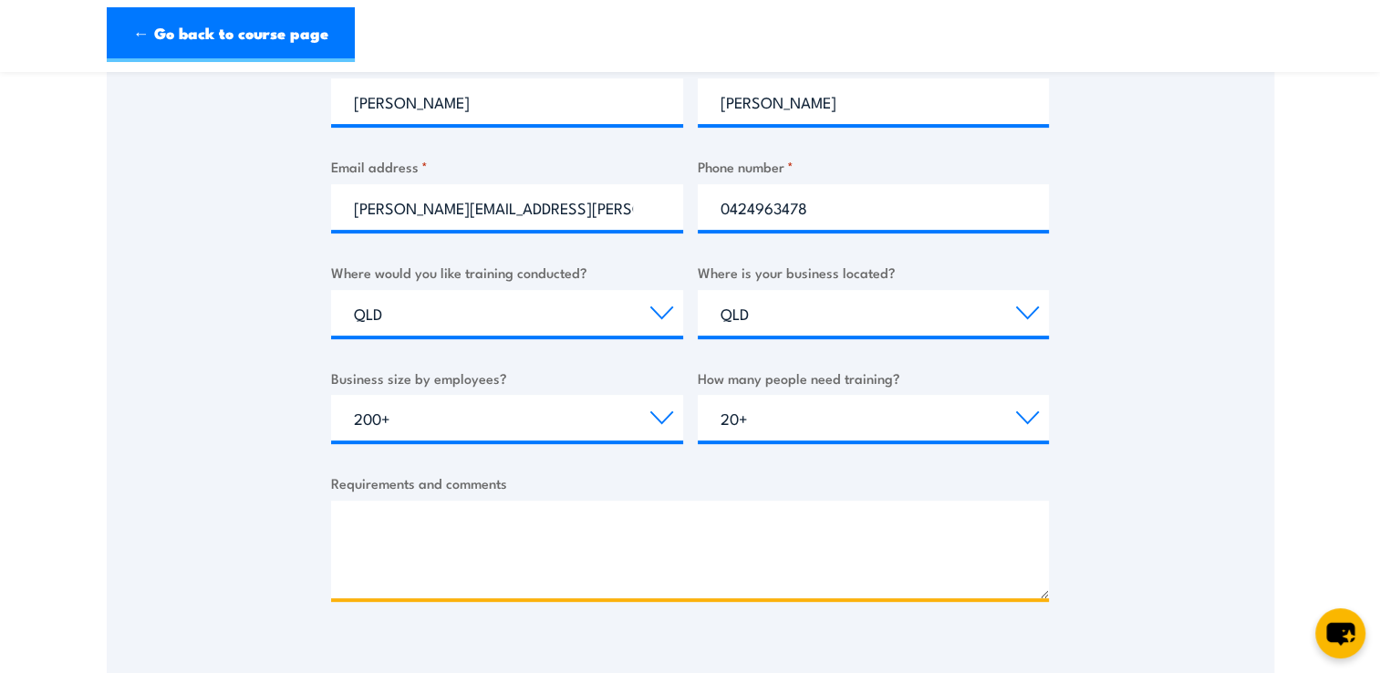
click at [689, 548] on textarea "Requirements and comments" at bounding box center [690, 550] width 718 height 98
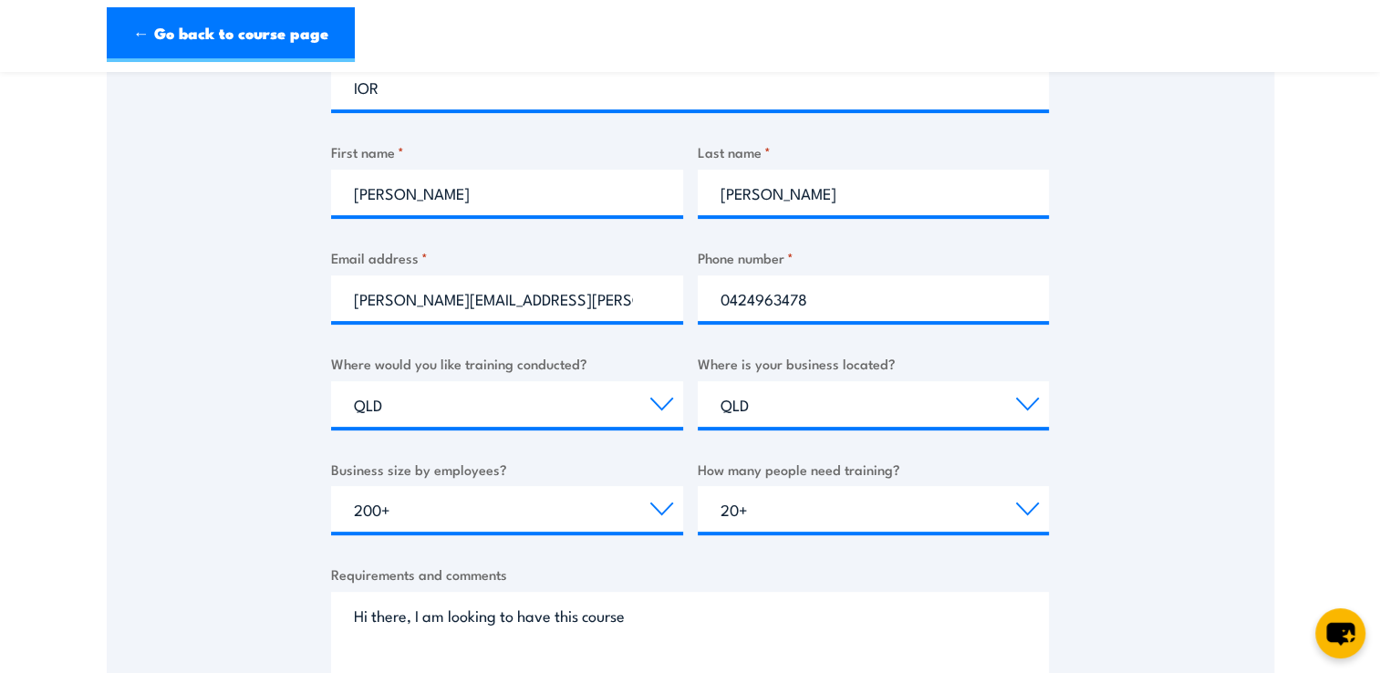
scroll to position [638, 0]
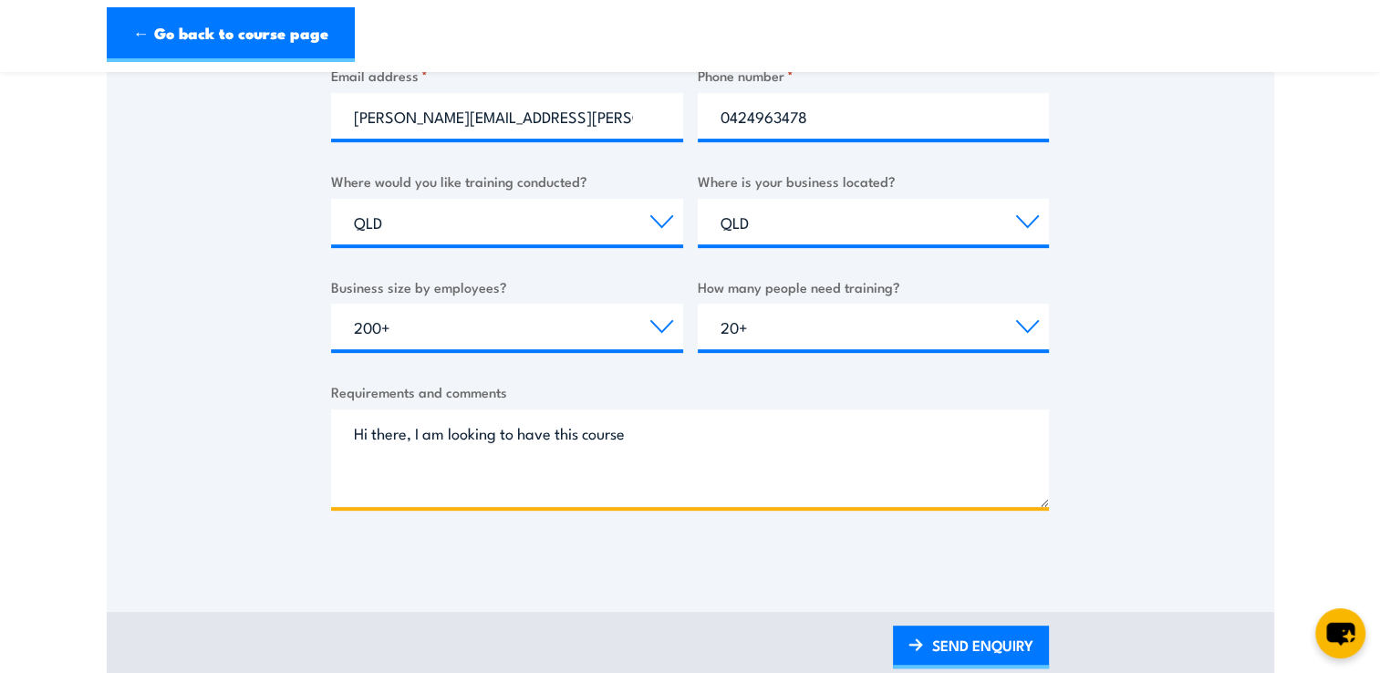
drag, startPoint x: 588, startPoint y: 435, endPoint x: 423, endPoint y: 437, distance: 165.1
click at [423, 437] on textarea "Hi there, I am looking to have this course" at bounding box center [690, 458] width 718 height 98
click at [719, 434] on textarea "Hi there, Is this course offered in Qld? We have peopl eon site that" at bounding box center [690, 458] width 718 height 98
click at [893, 429] on textarea "Hi there, Is this course offered in Qld? We have people on site that" at bounding box center [690, 458] width 718 height 98
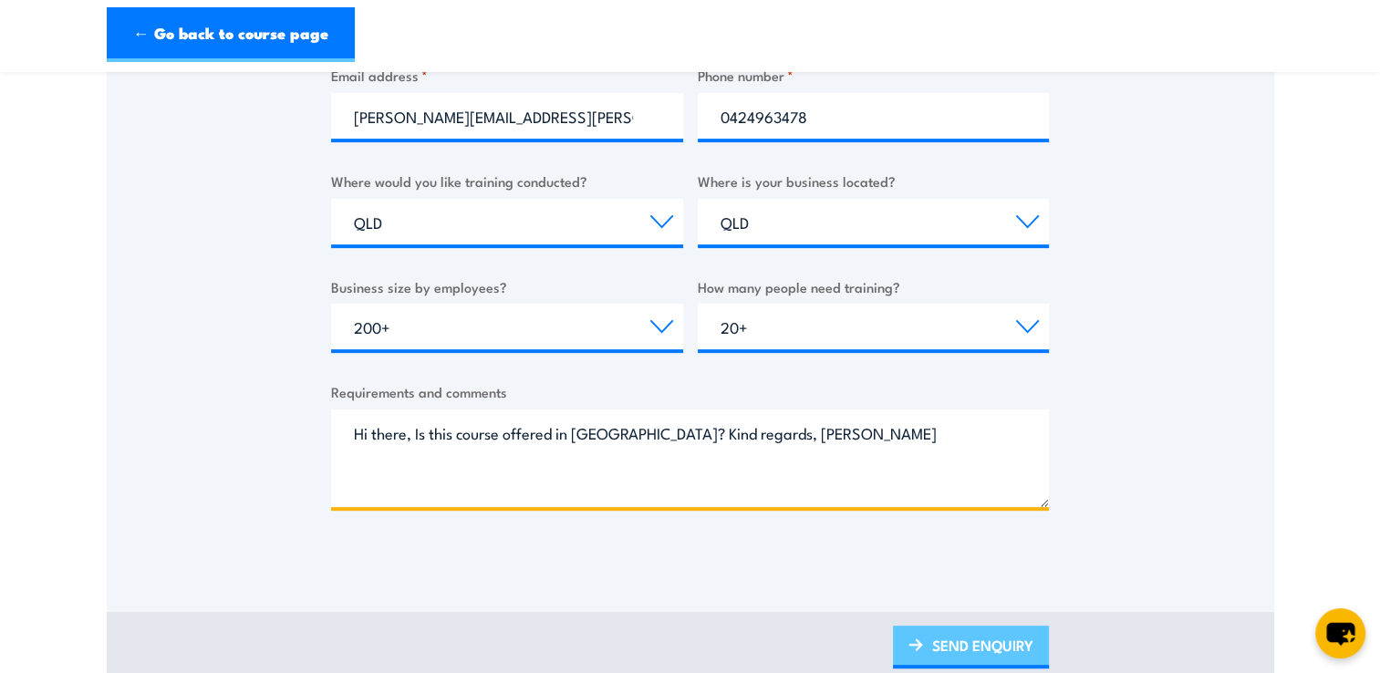
type textarea "Hi there, Is this course offered in Qld? Kind regards, Phoebe"
click at [952, 647] on link "SEND ENQUIRY" at bounding box center [971, 647] width 156 height 43
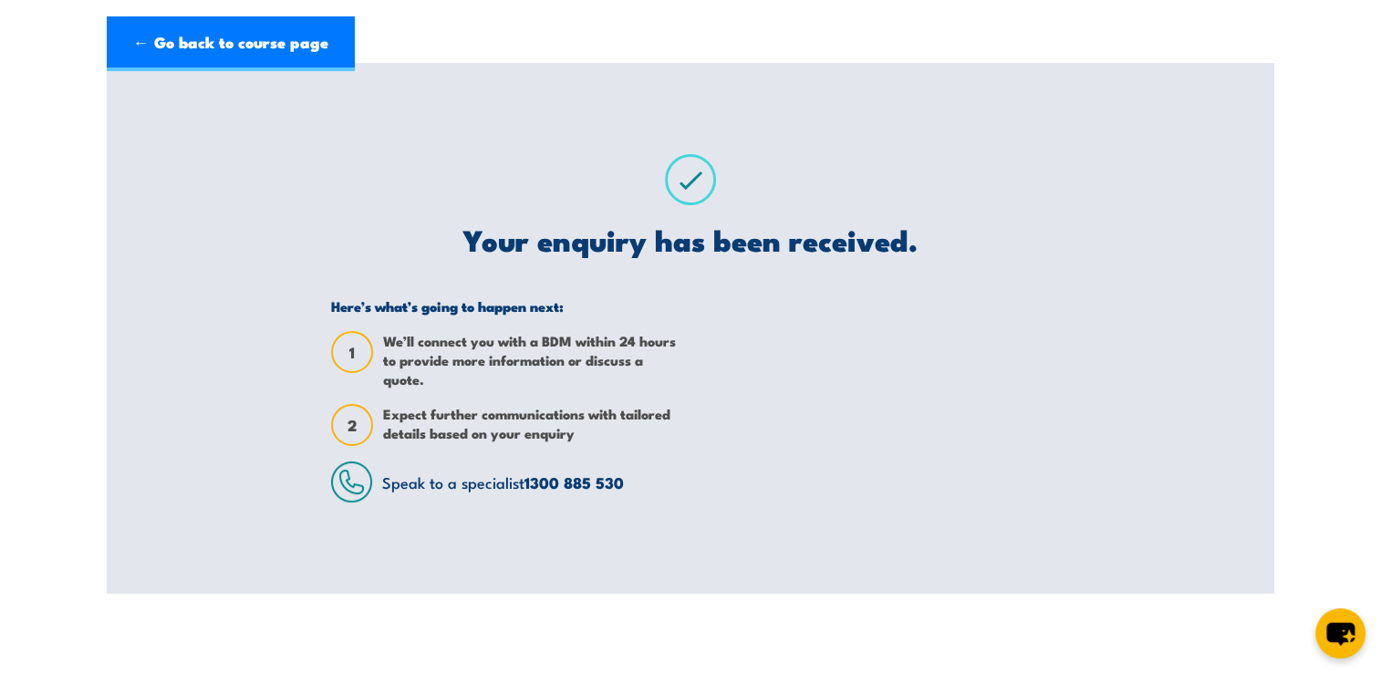
scroll to position [0, 0]
